Goal: Use online tool/utility: Use online tool/utility

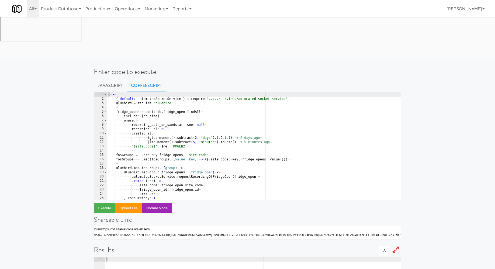
click at [164, 95] on div "( -> ¬ ···· { · default : · automatedSocketService · } · = · require · '../../s…" at bounding box center [254, 150] width 294 height 116
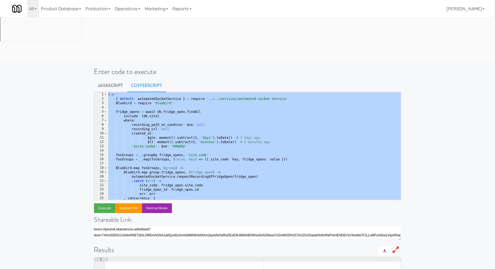
paste textarea
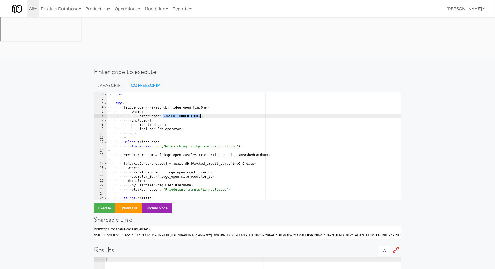
drag, startPoint x: 164, startPoint y: 73, endPoint x: 200, endPoint y: 73, distance: 36.4
click at [200, 92] on div "( ( ) · -> ¬ ···· ¬ ···· try ¬ ···· ···· fridge_open · = · await · db . fridge_…" at bounding box center [254, 150] width 294 height 116
paste textarea "2712883"
click at [103, 203] on button "Execute" at bounding box center [105, 208] width 22 height 10
click at [171, 92] on div "( ( ) · -> ¬ ···· ¬ ···· try ¬ ···· ···· fridge_open · = · await · db . fridge_…" at bounding box center [254, 150] width 294 height 116
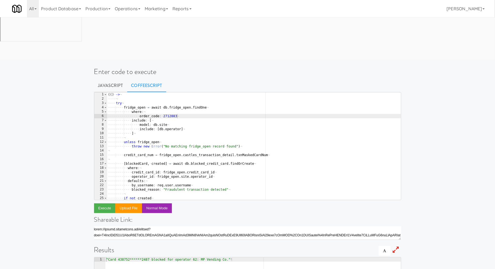
click at [171, 92] on div "( ( ) · -> ¬ ···· ¬ ···· try ¬ ···· ···· fridge_open · = · await · db . fridge_…" at bounding box center [254, 150] width 294 height 116
paste textarea "9766608"
click at [105, 203] on button "Execute" at bounding box center [105, 208] width 22 height 10
click at [171, 92] on div "( ( ) · -> ¬ ···· ¬ ···· try ¬ ···· ···· fridge_open · = · await · db . fridge_…" at bounding box center [254, 150] width 294 height 116
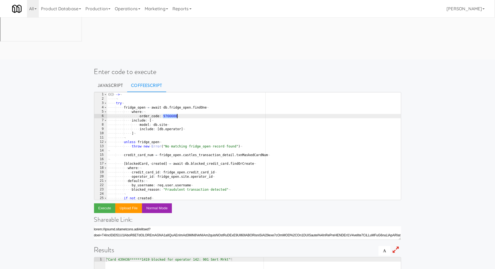
paste textarea "1385875"
click at [102, 203] on button "Execute" at bounding box center [105, 208] width 22 height 10
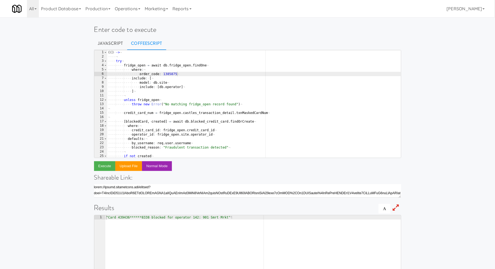
click at [172, 72] on div "( ( ) · -> ¬ ···· ¬ ···· try ¬ ···· ···· fridge_open · = · await · db . fridge_…" at bounding box center [254, 108] width 294 height 116
paste textarea "6422201"
click at [107, 167] on button "Execute" at bounding box center [105, 166] width 22 height 10
click at [171, 75] on div "( ( ) · -> ¬ ···· ¬ ···· try ¬ ···· ···· fridge_open · = · await · db . fridge_…" at bounding box center [254, 108] width 294 height 116
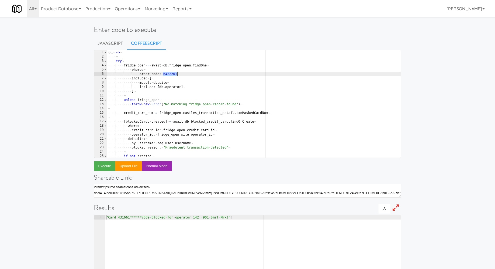
click at [171, 75] on div "( ( ) · -> ¬ ···· ¬ ···· try ¬ ···· ···· fridge_open · = · await · db . fridge_…" at bounding box center [254, 108] width 294 height 116
paste textarea "8041853"
click at [106, 167] on button "Execute" at bounding box center [105, 166] width 22 height 10
click at [170, 75] on div "( ( ) · -> ¬ ···· ¬ ···· try ¬ ···· ···· fridge_open · = · await · db . fridge_…" at bounding box center [254, 108] width 294 height 116
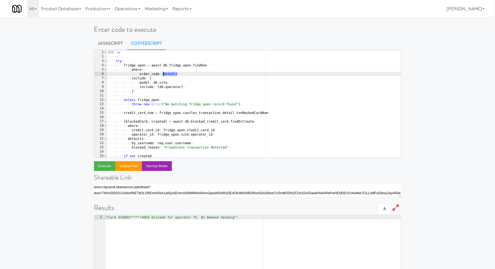
paste textarea "3551610"
click at [105, 165] on button "Execute" at bounding box center [105, 166] width 22 height 10
click at [171, 75] on div "( ( ) · -> ¬ ···· ¬ ···· try ¬ ···· ···· fridge_open · = · await · db . fridge_…" at bounding box center [254, 108] width 294 height 116
paste textarea "9473605"
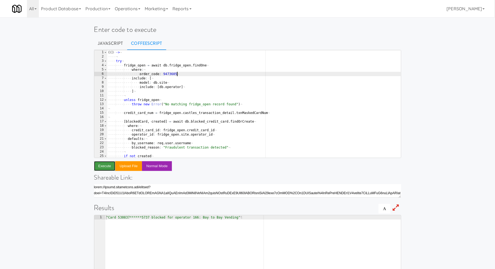
click at [107, 170] on button "Execute" at bounding box center [105, 166] width 22 height 10
click at [169, 72] on div "( ( ) · -> ¬ ···· ¬ ···· try ¬ ···· ···· fridge_open · = · await · db . fridge_…" at bounding box center [254, 108] width 294 height 116
paste textarea "8019263"
click at [111, 166] on button "Execute" at bounding box center [105, 166] width 22 height 10
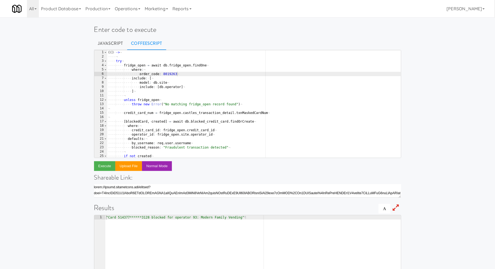
click at [170, 73] on div "( ( ) · -> ¬ ···· ¬ ···· try ¬ ···· ···· fridge_open · = · await · db . fridge_…" at bounding box center [254, 108] width 294 height 116
paste textarea "41560"
click at [99, 165] on button "Execute" at bounding box center [105, 166] width 22 height 10
click at [168, 76] on div "( ( ) · -> ¬ ···· ¬ ···· try ¬ ···· ···· fridge_open · = · await · db . fridge_…" at bounding box center [254, 108] width 294 height 116
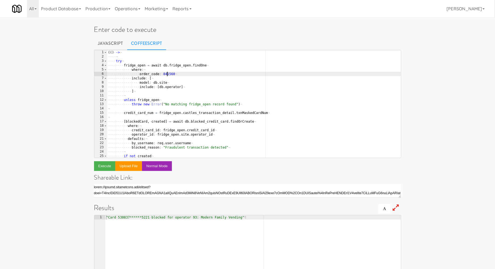
click at [168, 76] on div "( ( ) · -> ¬ ···· ¬ ···· try ¬ ···· ···· fridge_open · = · await · db . fridge_…" at bounding box center [254, 108] width 294 height 116
paste textarea "297365"
click at [106, 166] on button "Execute" at bounding box center [105, 166] width 22 height 10
click at [171, 75] on div "( ( ) · -> ¬ ···· ¬ ···· try ¬ ···· ···· fridge_open · = · await · db . fridge_…" at bounding box center [254, 108] width 294 height 116
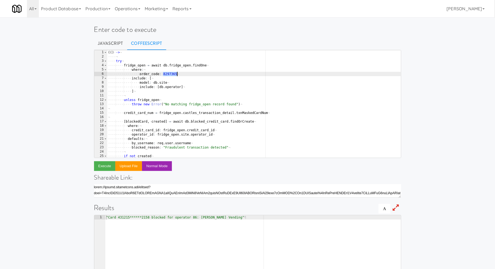
paste textarea "9533129"
click at [105, 163] on button "Execute" at bounding box center [105, 166] width 22 height 10
click at [172, 74] on div "( ( ) · -> ¬ ···· ¬ ···· try ¬ ···· ···· fridge_open · = · await · db . fridge_…" at bounding box center [254, 108] width 294 height 116
paste textarea "3025217"
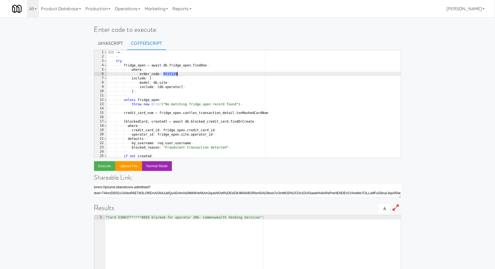
type textarea "order_code: 3025217"
click at [107, 165] on button "Execute" at bounding box center [105, 166] width 22 height 10
